Goal: Check status

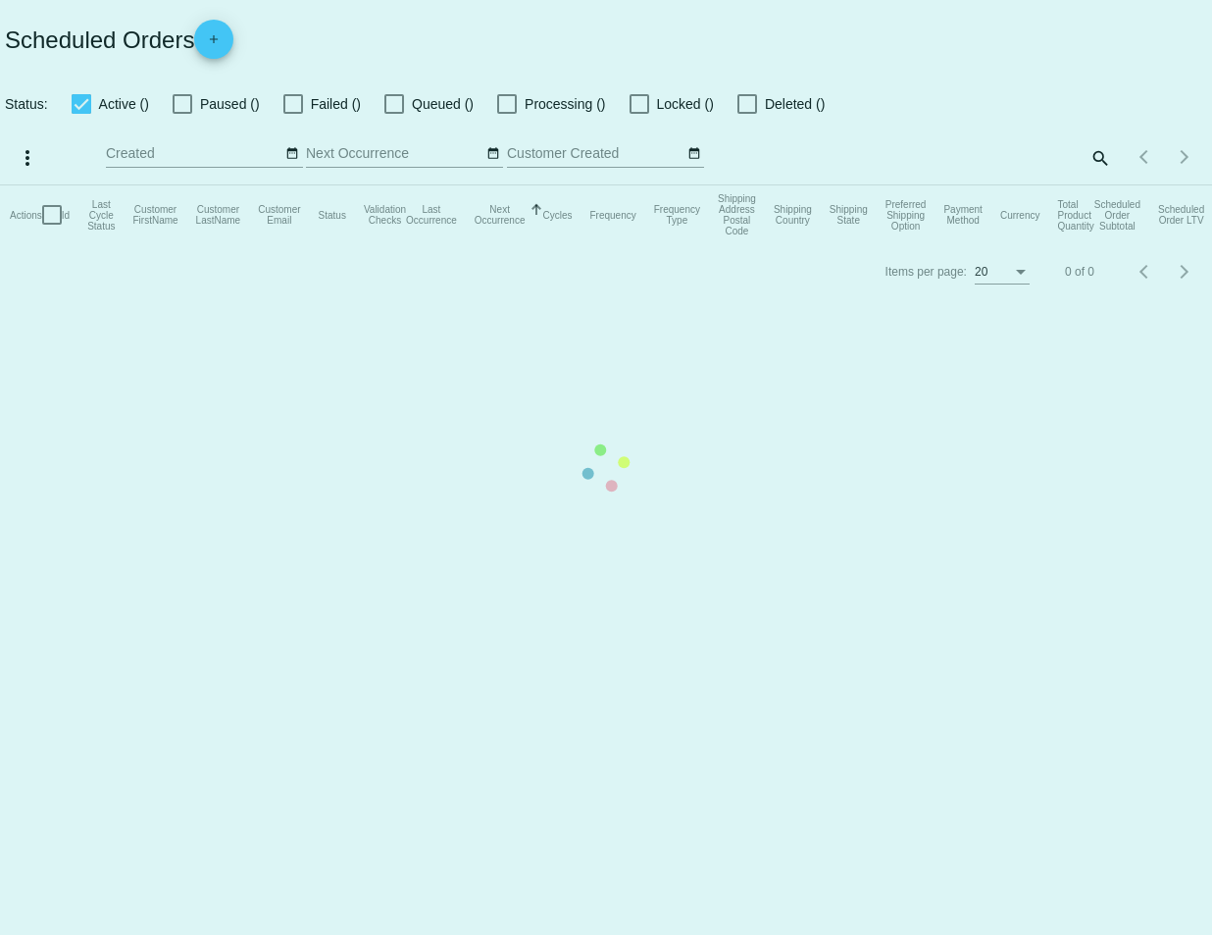
click at [1101, 185] on mat-table "Actions Id Last Cycle Status Customer FirstName Customer LastName Customer Emai…" at bounding box center [606, 214] width 1212 height 59
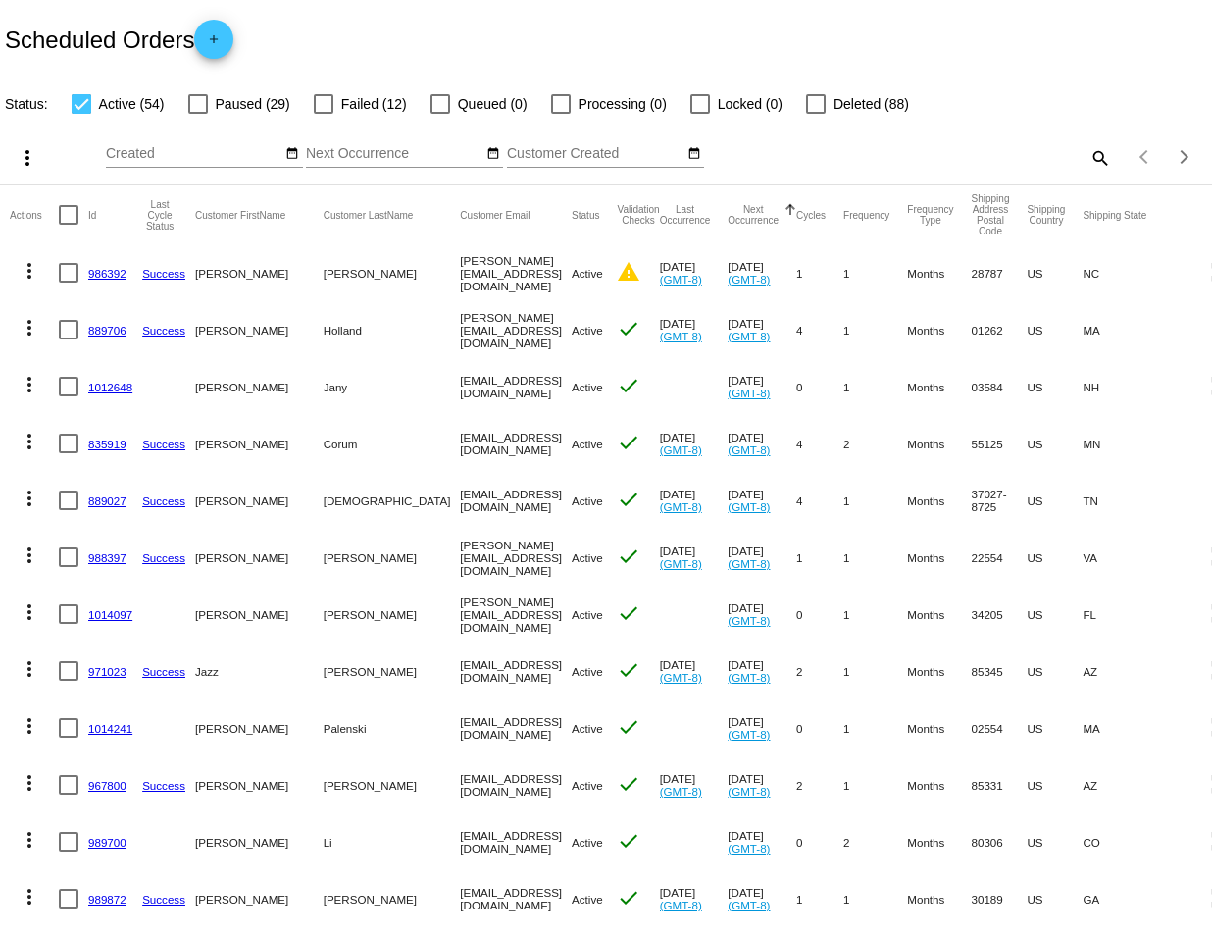
click at [1090, 160] on mat-icon "search" at bounding box center [1100, 157] width 24 height 30
click at [907, 144] on div "Search" at bounding box center [961, 148] width 302 height 38
click at [887, 150] on input "Search" at bounding box center [961, 154] width 302 height 16
paste input "[EMAIL_ADDRESS][DOMAIN_NAME]"
type input "[EMAIL_ADDRESS][DOMAIN_NAME]"
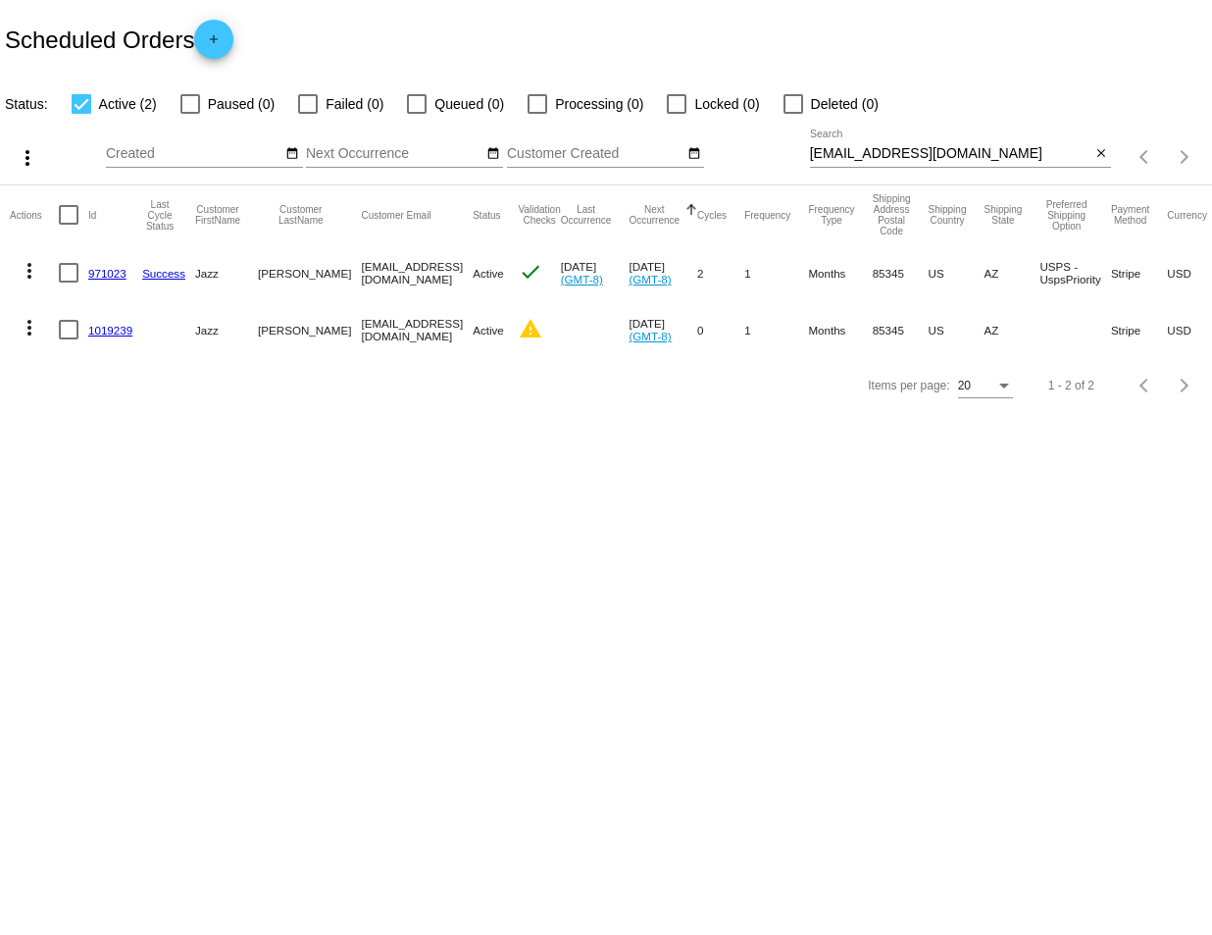
click at [113, 273] on link "971023" at bounding box center [107, 273] width 38 height 13
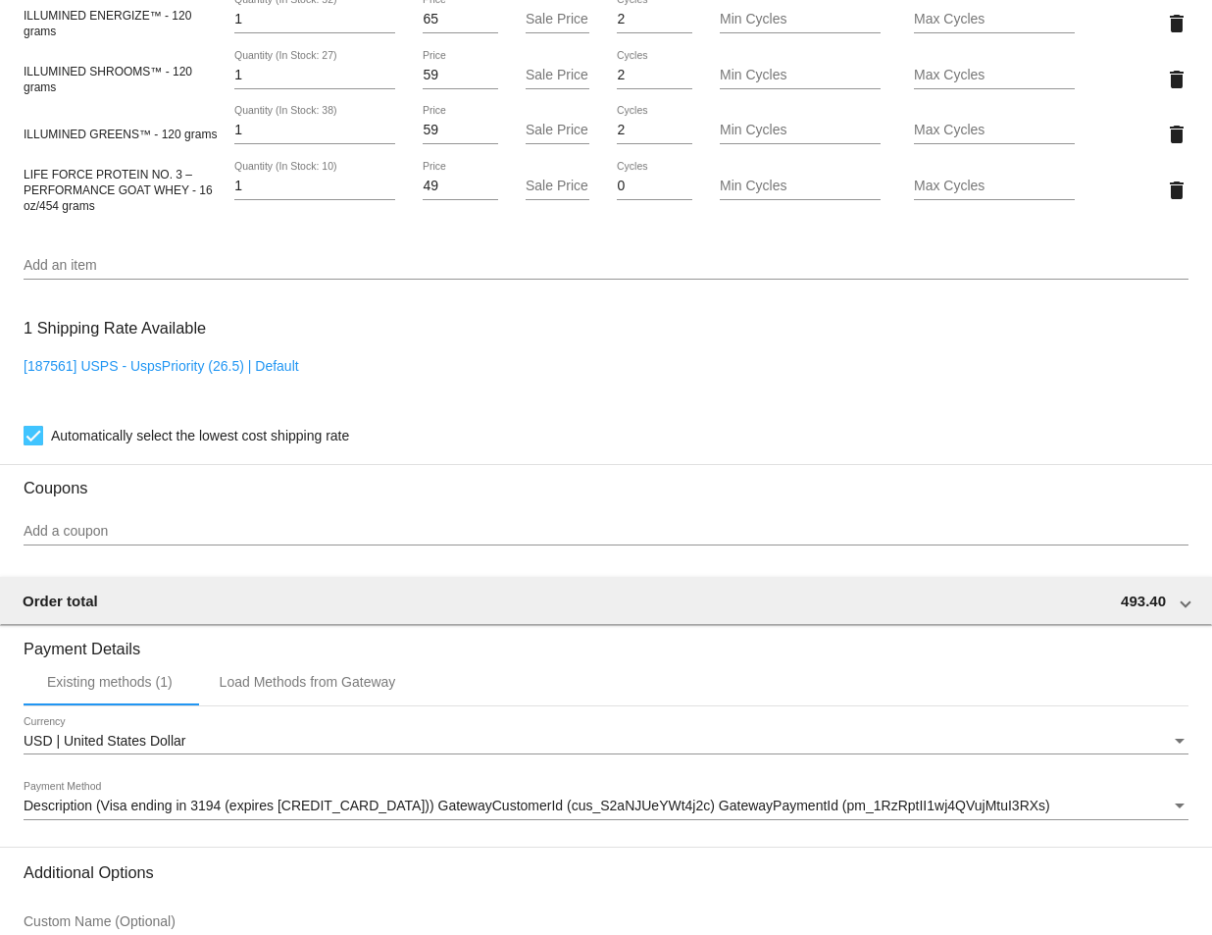
scroll to position [1684, 0]
